Goal: Task Accomplishment & Management: Use online tool/utility

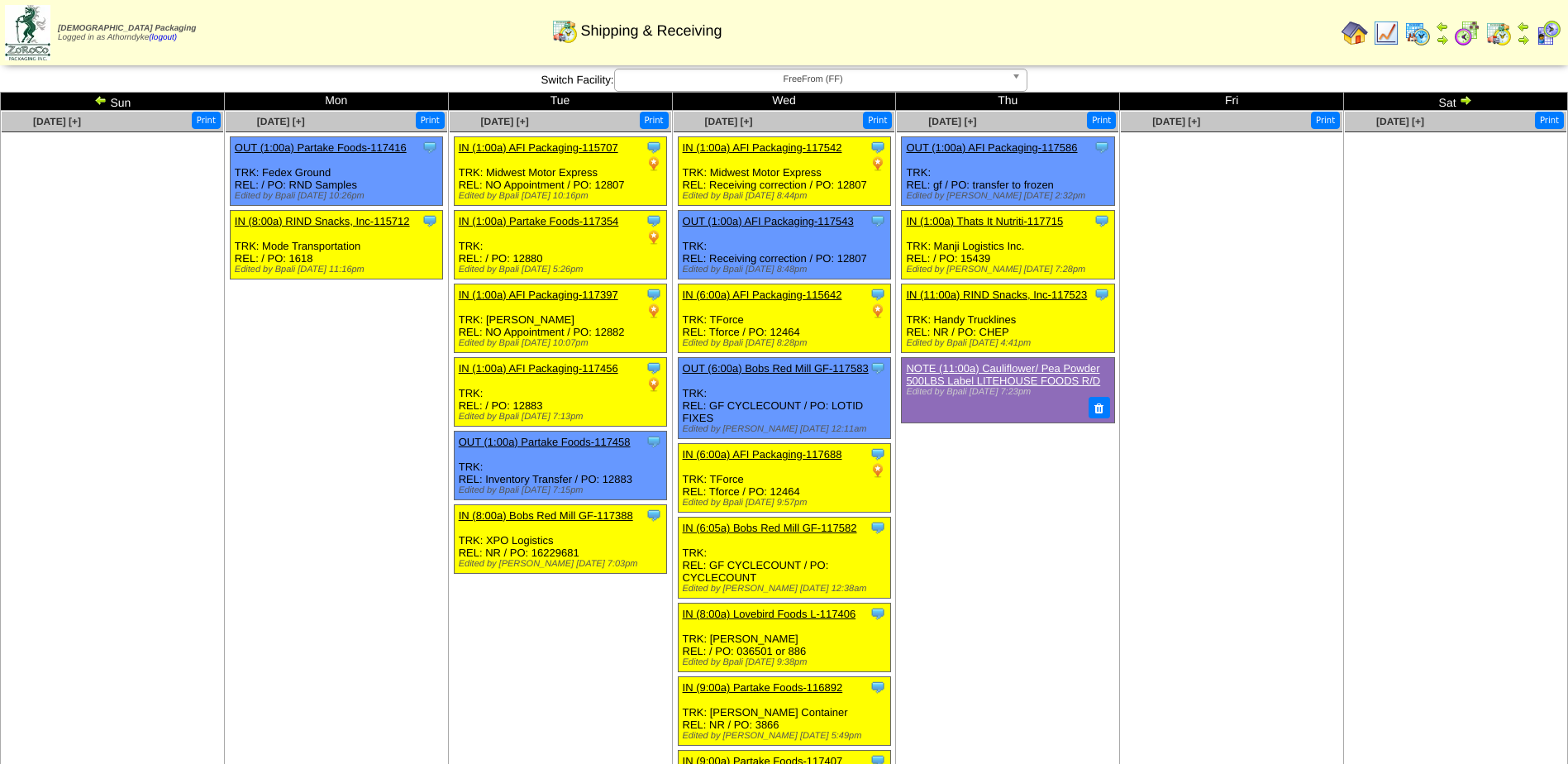
click at [262, 402] on td "Sep 29 [+] Print Clone Item OUT (1:00a) Partake Foods-117416 Partake Foods Sche…" at bounding box center [335, 657] width 224 height 1094
click at [1005, 561] on td "Oct 02 [+] Print Clone Item OUT (1:00a) AFI Packaging-117586 AFI Packaging Sche…" at bounding box center [1008, 657] width 224 height 1094
click at [105, 105] on img at bounding box center [101, 100] width 13 height 13
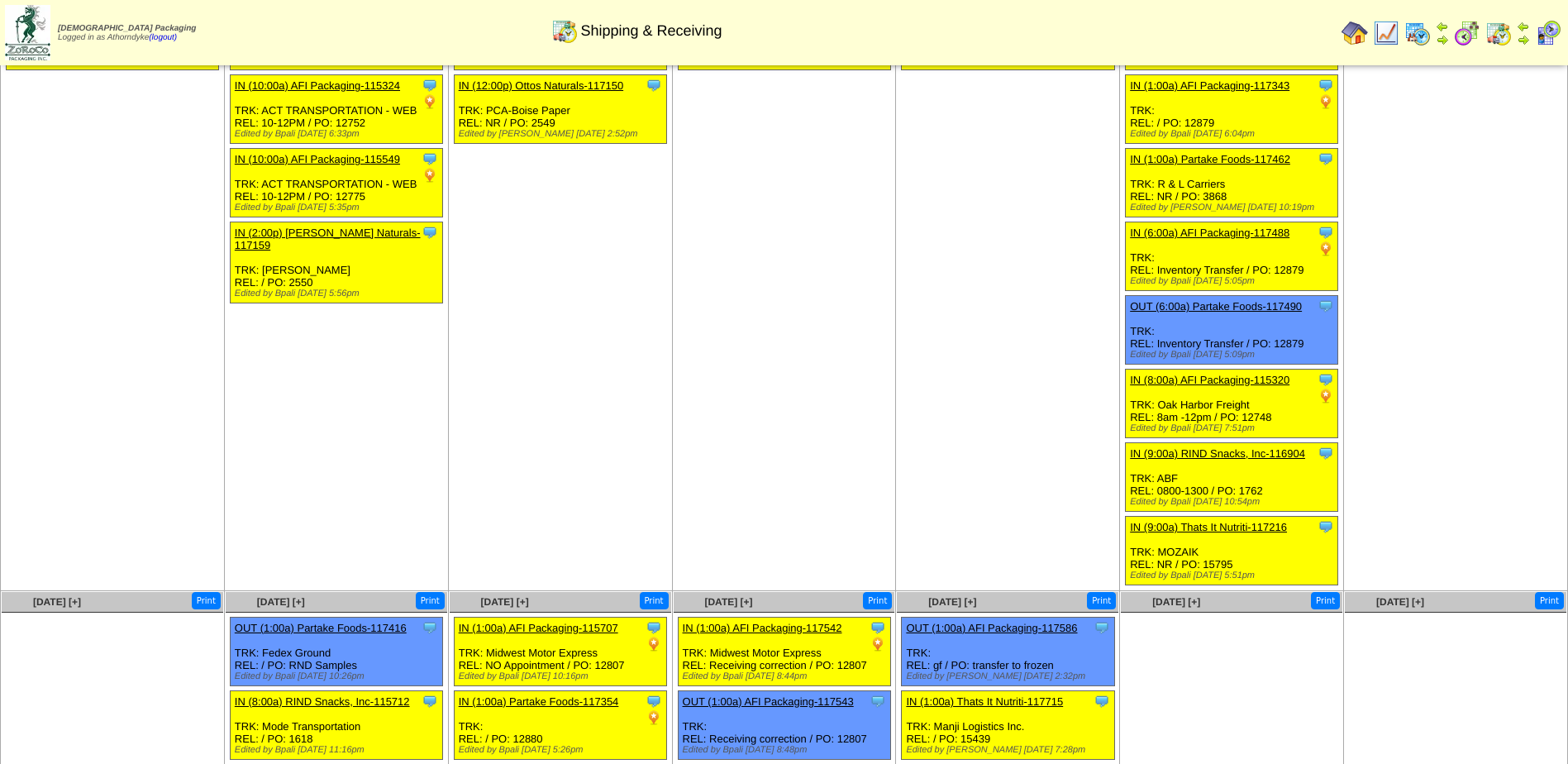
scroll to position [165, 0]
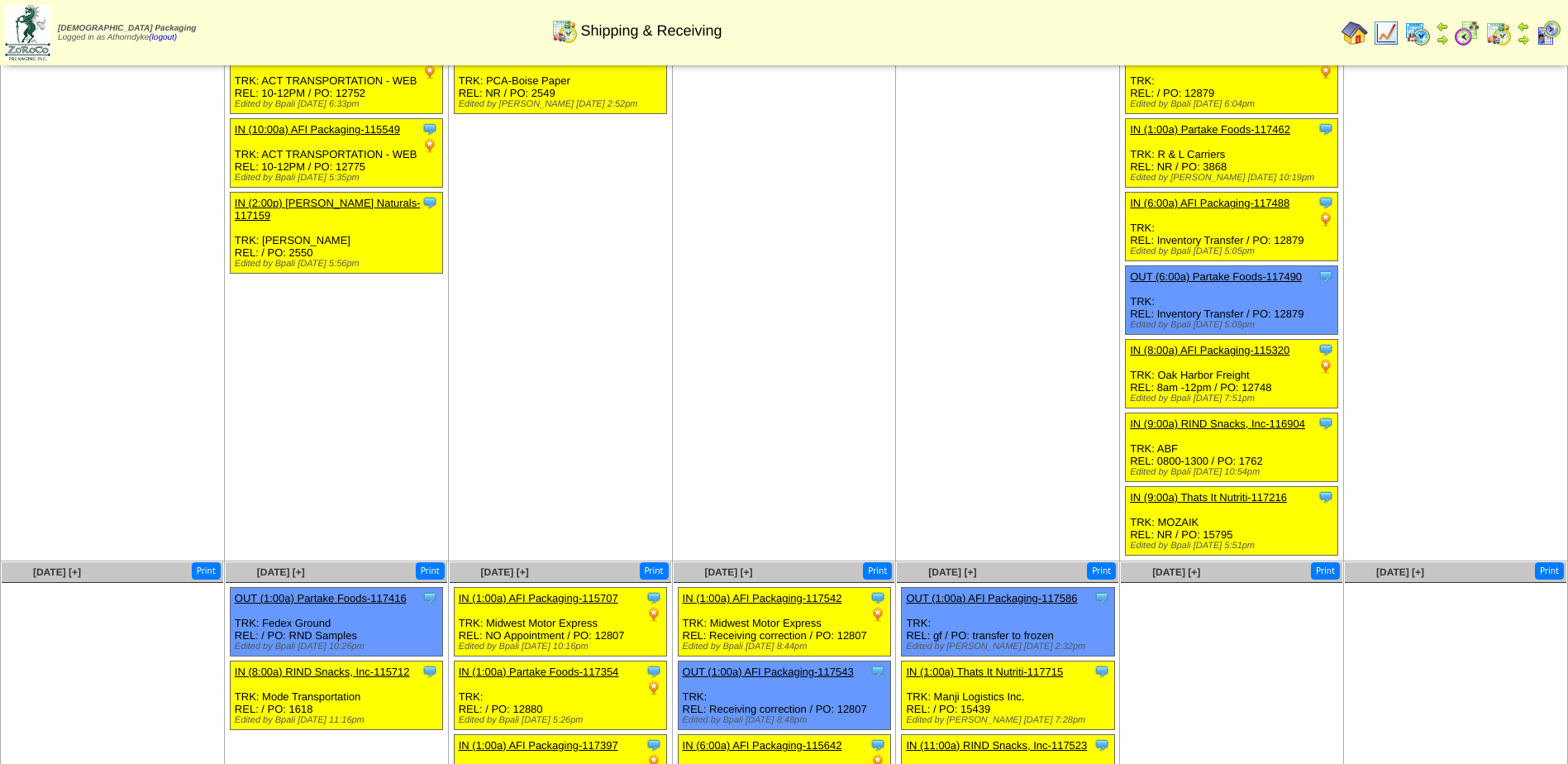
drag, startPoint x: 1546, startPoint y: 303, endPoint x: 1532, endPoint y: 300, distance: 14.3
click at [1546, 303] on td "[DATE] [+] Print" at bounding box center [1456, 253] width 224 height 616
